Goal: Check status: Check status

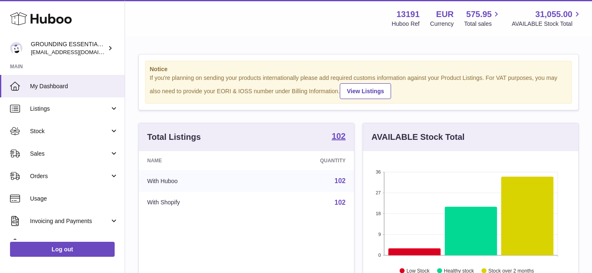
scroll to position [130, 215]
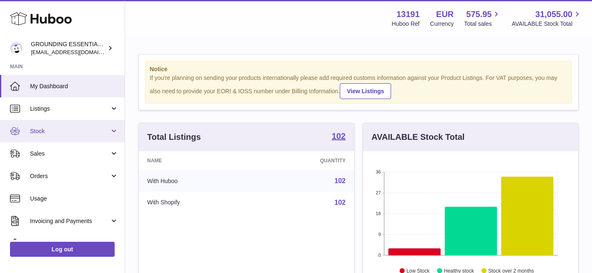
click at [53, 126] on link "Stock" at bounding box center [62, 131] width 125 height 23
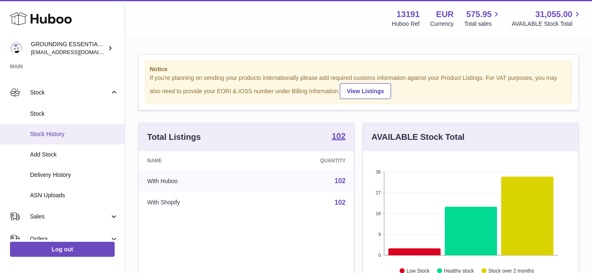
scroll to position [45, 0]
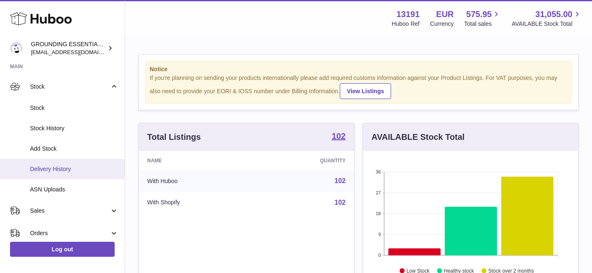
click at [73, 169] on span "Delivery History" at bounding box center [74, 169] width 88 height 8
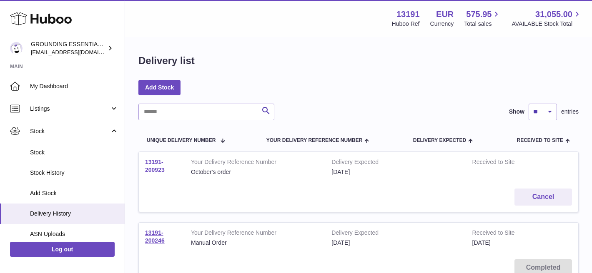
click at [153, 167] on link "13191-200923" at bounding box center [155, 166] width 20 height 15
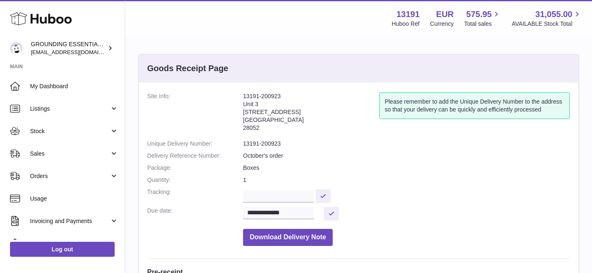
drag, startPoint x: 265, startPoint y: 128, endPoint x: 240, endPoint y: 94, distance: 42.2
click at [240, 94] on dl "**********" at bounding box center [358, 172] width 423 height 158
copy dl "13191-200923 Unit 3 Calle de Cerceda 20 Madrid 28052"
